Goal: Information Seeking & Learning: Learn about a topic

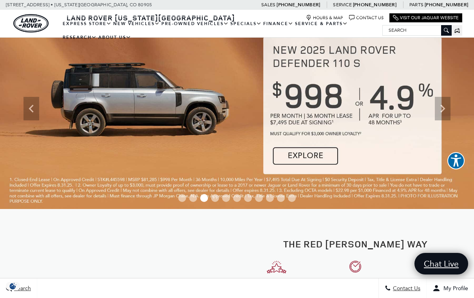
click at [0, 0] on link "Defender 110" at bounding box center [0, 0] width 0 height 0
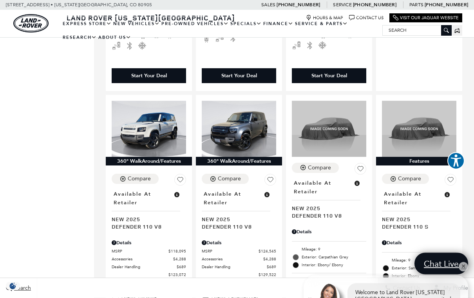
scroll to position [424, 0]
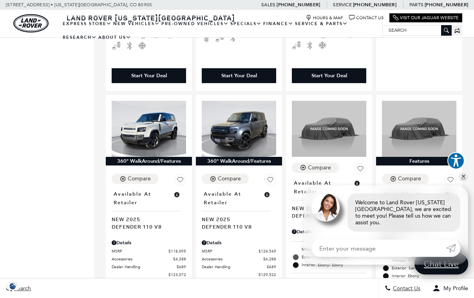
click at [462, 181] on link "✕" at bounding box center [463, 176] width 9 height 9
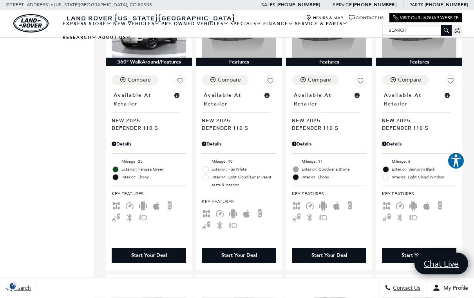
scroll to position [823, 0]
click at [145, 165] on span "Exterior: Pangea Green" at bounding box center [153, 169] width 65 height 8
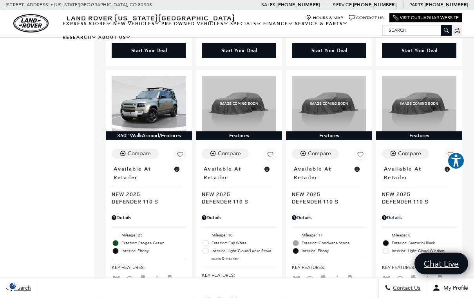
scroll to position [749, 0]
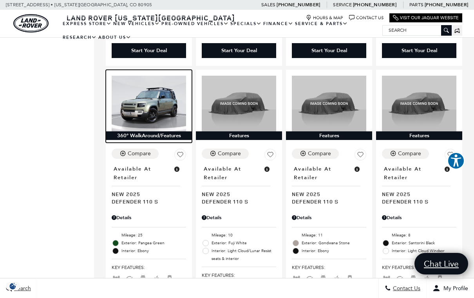
click at [143, 100] on img at bounding box center [149, 104] width 74 height 56
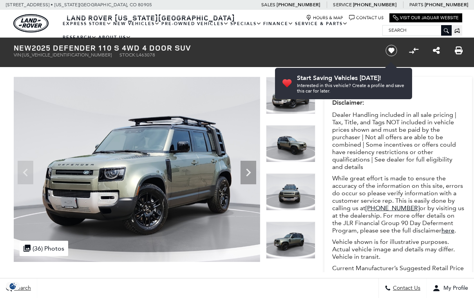
click at [250, 167] on icon "Next" at bounding box center [249, 173] width 16 height 16
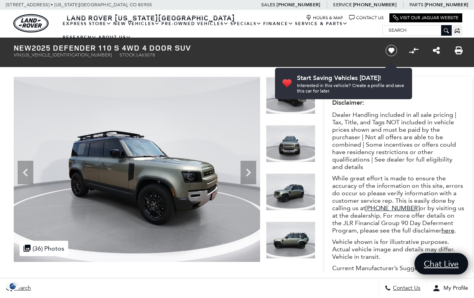
click at [245, 171] on icon "Next" at bounding box center [249, 173] width 16 height 16
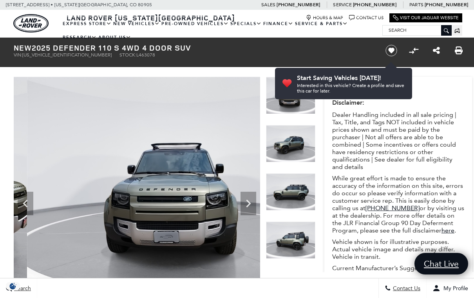
click at [245, 204] on icon "Next" at bounding box center [249, 204] width 16 height 16
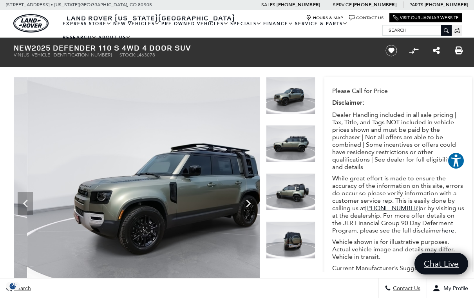
click at [246, 205] on icon "Next" at bounding box center [249, 204] width 16 height 16
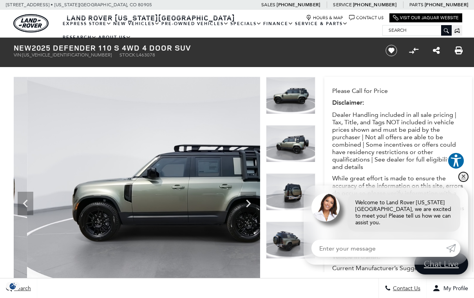
click at [464, 181] on link "✕" at bounding box center [463, 176] width 9 height 9
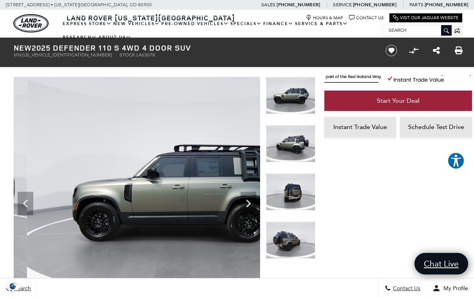
scroll to position [350, 0]
click at [295, 221] on div at bounding box center [290, 245] width 49 height 48
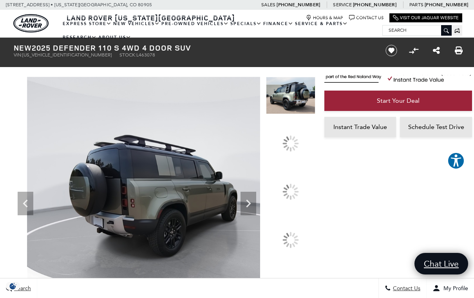
click at [291, 200] on div at bounding box center [291, 191] width 16 height 16
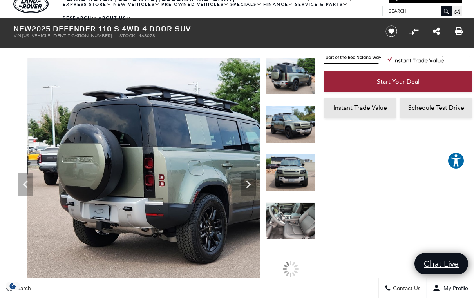
scroll to position [26, 0]
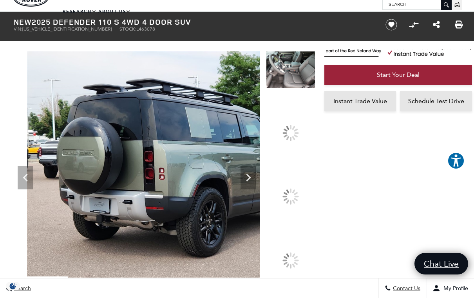
click at [295, 215] on div at bounding box center [290, 196] width 49 height 37
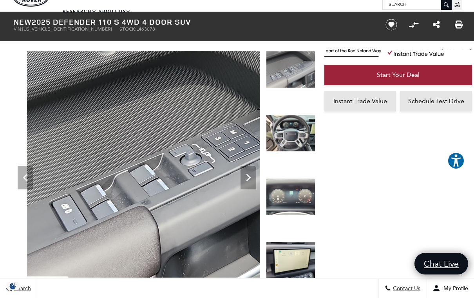
click at [247, 179] on icon "Next" at bounding box center [249, 178] width 16 height 16
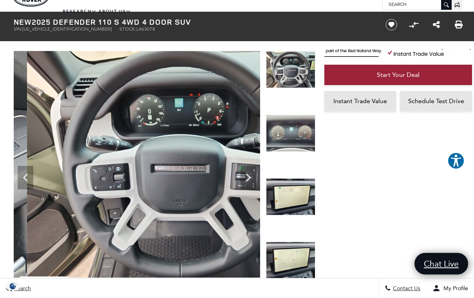
click at [246, 175] on icon "Next" at bounding box center [249, 178] width 16 height 16
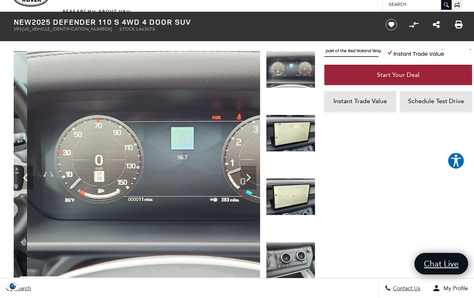
click at [247, 179] on icon "Next" at bounding box center [249, 178] width 16 height 16
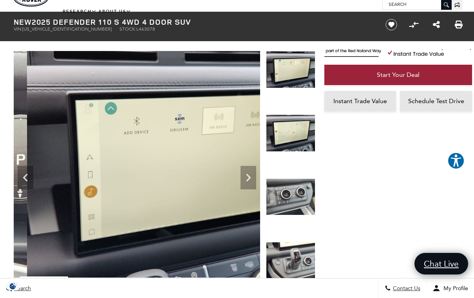
click at [247, 179] on icon "Next" at bounding box center [249, 178] width 16 height 16
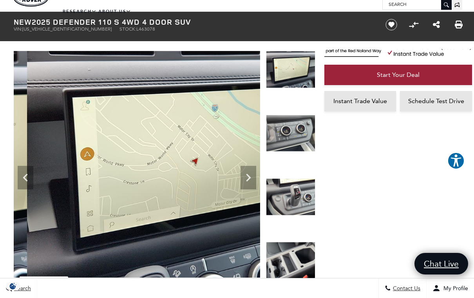
click at [248, 178] on icon "Next" at bounding box center [249, 178] width 16 height 16
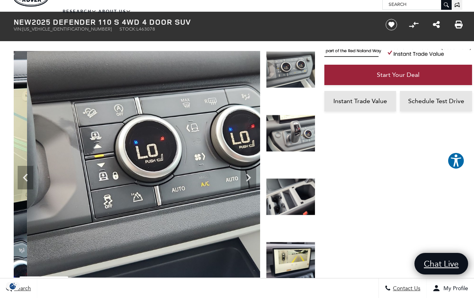
click at [249, 177] on icon "Next" at bounding box center [248, 178] width 5 height 8
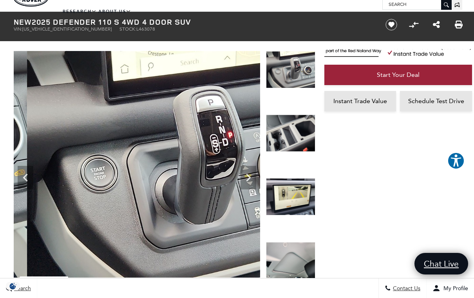
click at [249, 176] on icon "Next" at bounding box center [248, 178] width 5 height 8
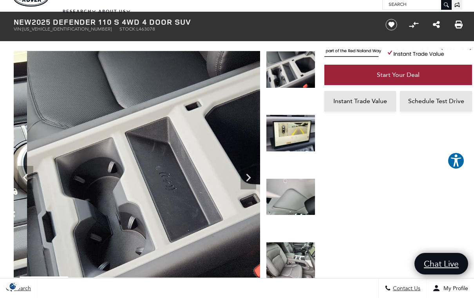
click at [254, 177] on icon "Next" at bounding box center [249, 178] width 16 height 16
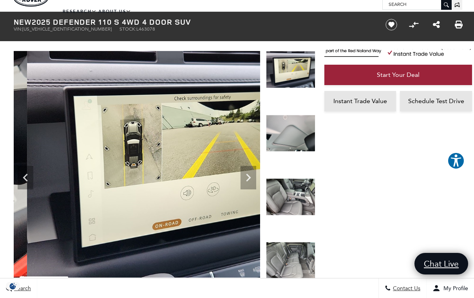
click at [254, 178] on icon "Next" at bounding box center [249, 178] width 16 height 16
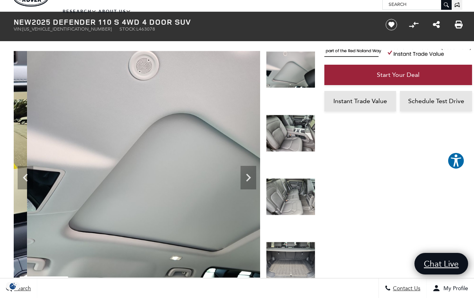
click at [254, 178] on icon "Next" at bounding box center [249, 178] width 16 height 16
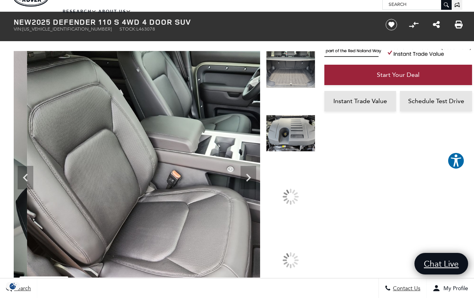
click at [297, 178] on div at bounding box center [290, 145] width 49 height 63
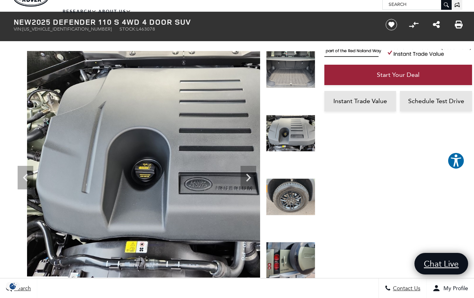
click at [300, 114] on div at bounding box center [290, 82] width 49 height 63
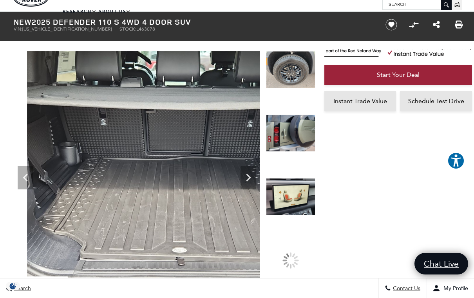
click at [288, 114] on div at bounding box center [290, 82] width 49 height 63
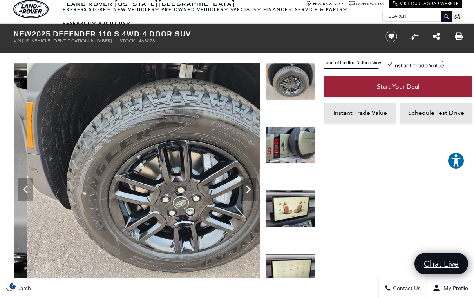
scroll to position [0, 0]
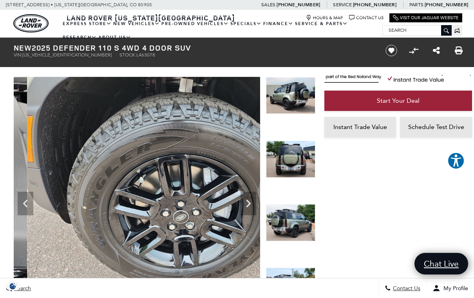
click at [296, 92] on img at bounding box center [290, 95] width 49 height 37
